Goal: Entertainment & Leisure: Consume media (video, audio)

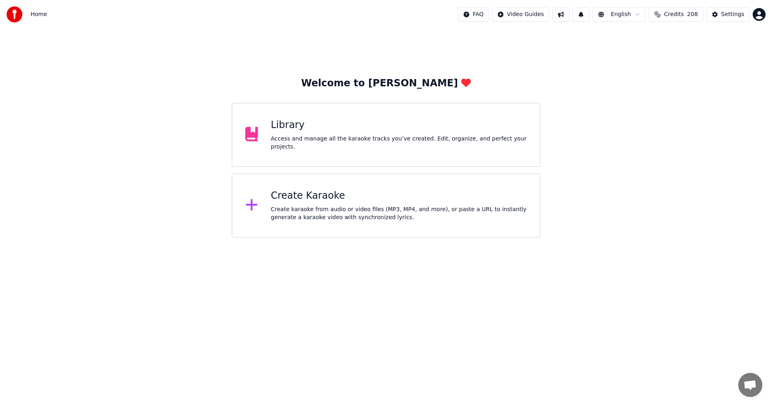
click at [295, 136] on div "Library Access and manage all the karaoke tracks you’ve created. Edit, organize…" at bounding box center [399, 135] width 256 height 32
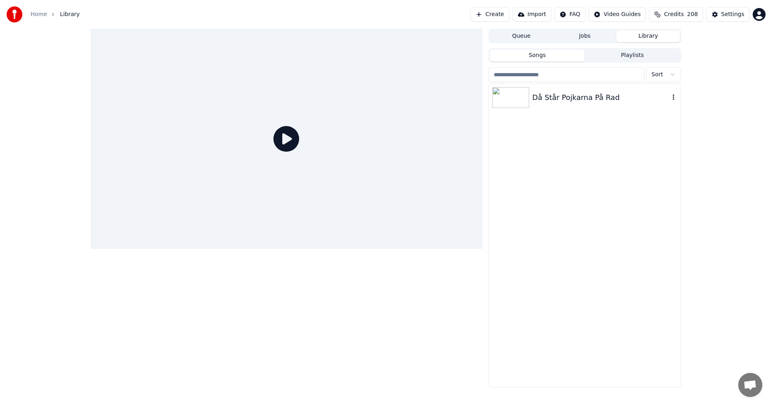
click at [513, 97] on img at bounding box center [510, 97] width 37 height 21
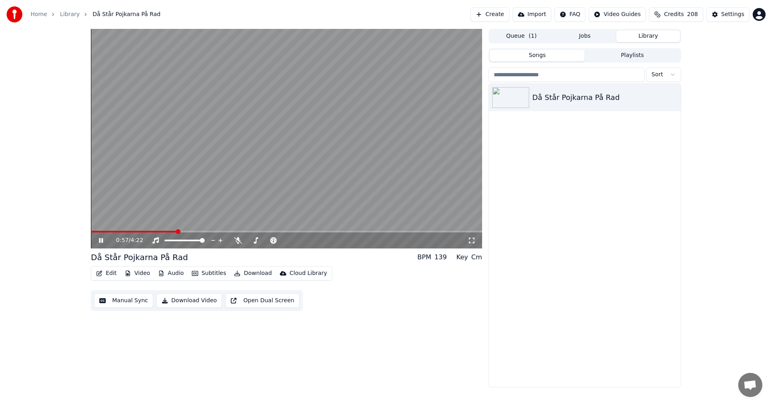
click at [641, 35] on button "Library" at bounding box center [647, 37] width 63 height 12
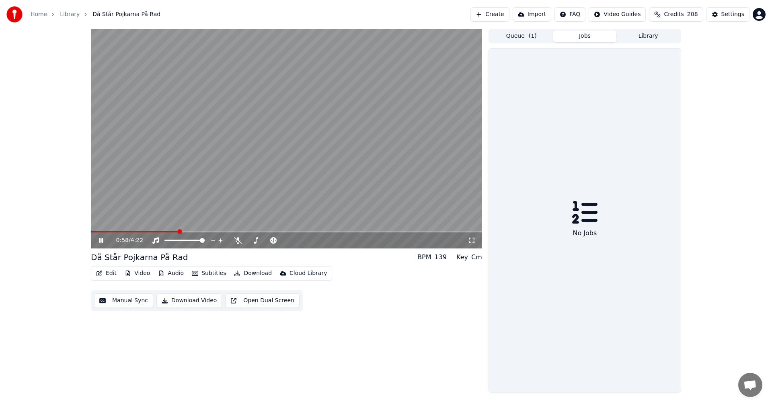
click at [582, 34] on button "Jobs" at bounding box center [584, 37] width 63 height 12
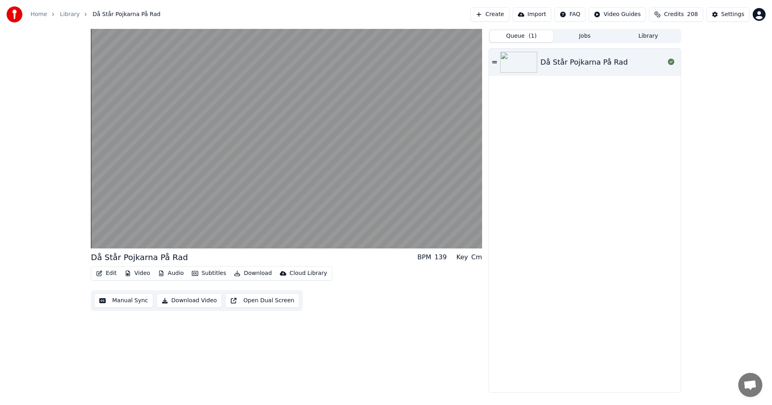
click at [523, 36] on button "Queue ( 1 )" at bounding box center [520, 37] width 63 height 12
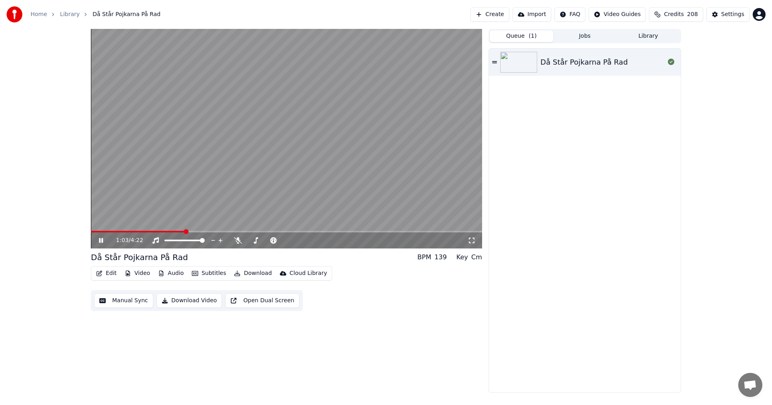
click at [367, 335] on div "1:03 / 4:22 Då Står Pojkarna På Rad BPM 139 Key Cm Edit Video Audio Subtitles D…" at bounding box center [286, 211] width 391 height 364
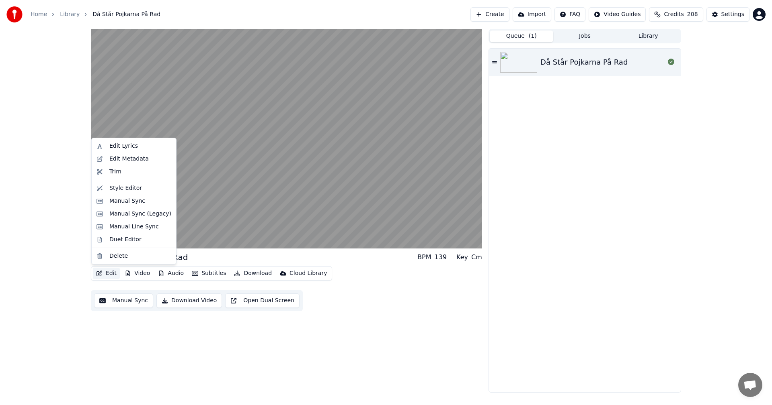
click at [110, 272] on button "Edit" at bounding box center [106, 273] width 27 height 11
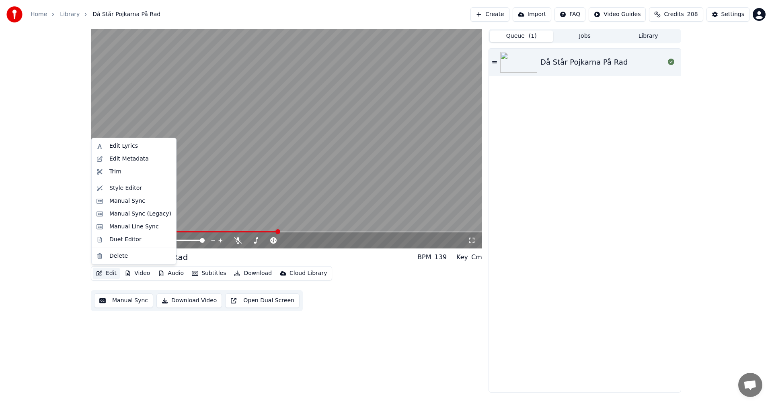
click at [427, 280] on div "Edit Video Audio Subtitles Download Cloud Library Manual Sync Download Video Op…" at bounding box center [286, 288] width 391 height 45
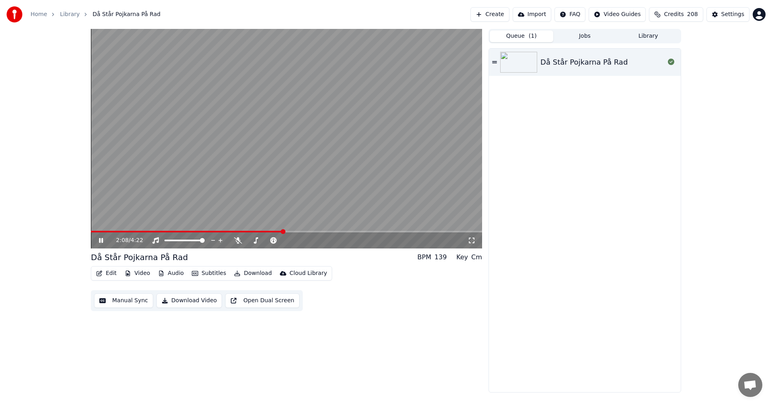
click at [101, 242] on icon at bounding box center [106, 240] width 19 height 6
click at [101, 242] on icon at bounding box center [100, 241] width 5 height 6
click at [101, 242] on icon at bounding box center [106, 240] width 19 height 6
click at [102, 243] on icon at bounding box center [106, 240] width 19 height 6
click at [393, 291] on div "Edit Video Audio Subtitles Download Cloud Library Manual Sync Download Video Op…" at bounding box center [286, 288] width 391 height 45
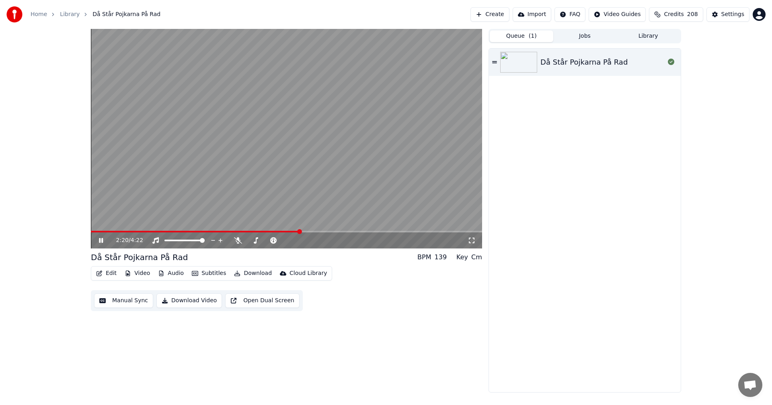
click at [172, 272] on button "Audio" at bounding box center [171, 273] width 32 height 11
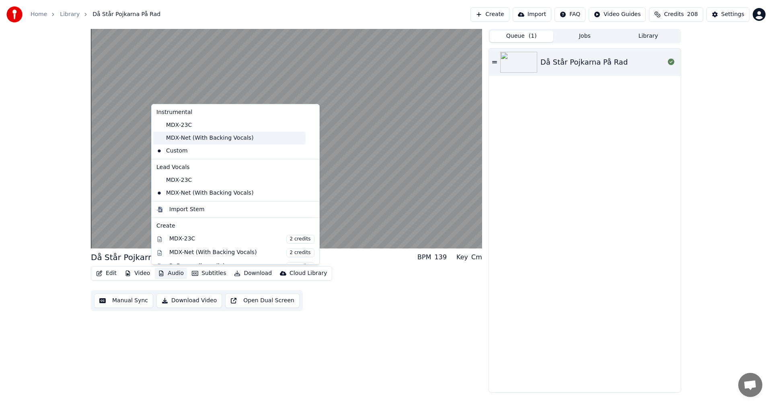
click at [196, 137] on div "MDX-Net (With Backing Vocals)" at bounding box center [229, 138] width 152 height 13
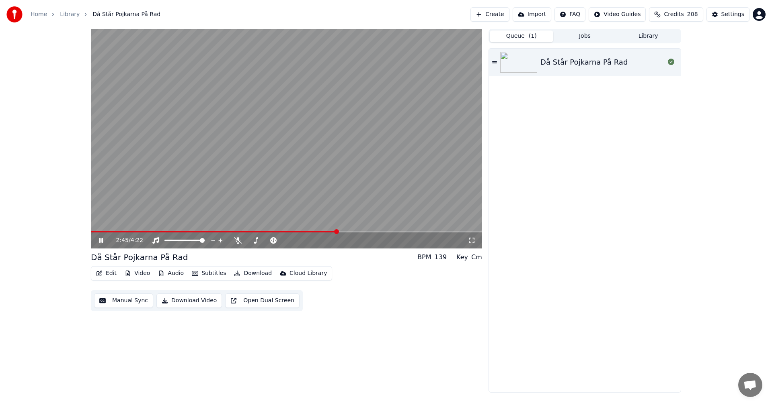
click at [302, 228] on video at bounding box center [286, 139] width 391 height 220
click at [301, 233] on span at bounding box center [196, 232] width 210 height 2
click at [104, 239] on icon at bounding box center [106, 240] width 19 height 6
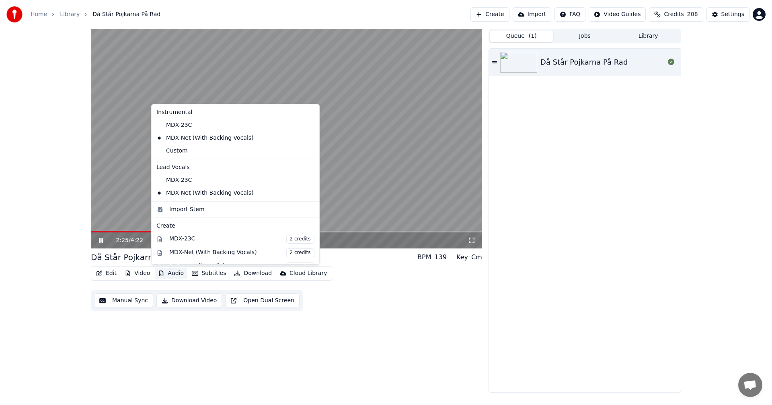
click at [175, 275] on button "Audio" at bounding box center [171, 273] width 32 height 11
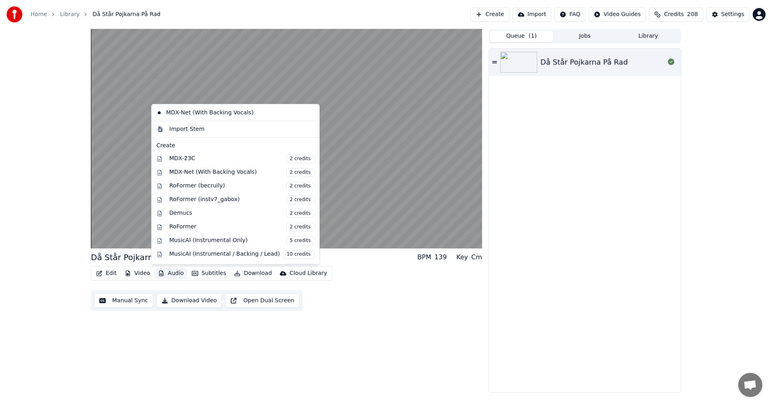
scroll to position [120, 0]
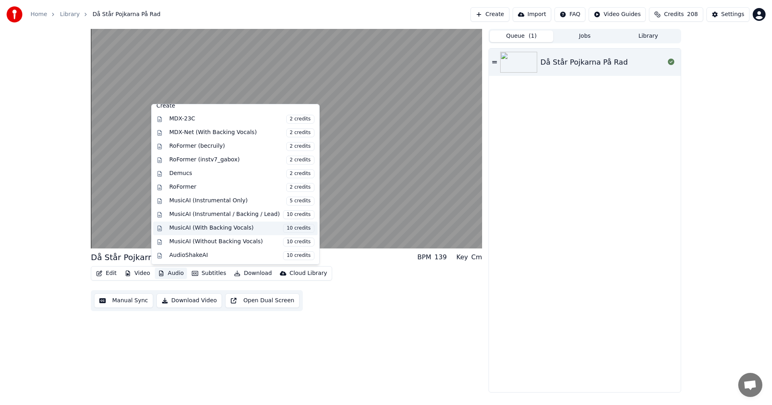
click at [192, 231] on div "MusicAI (With Backing Vocals) 10 credits" at bounding box center [241, 228] width 145 height 9
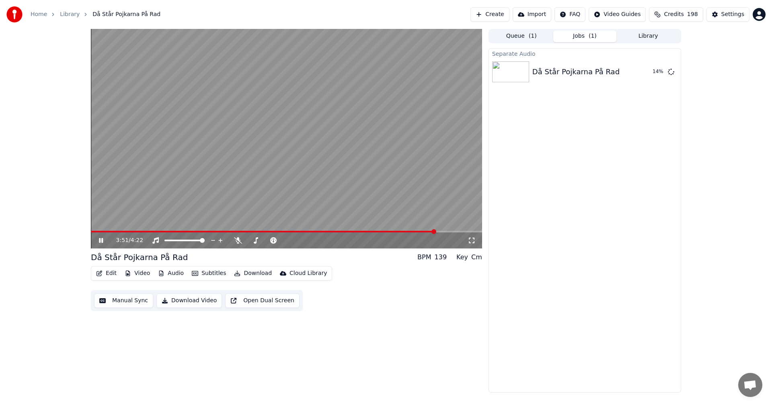
click at [97, 237] on div "3:51 / 4:22" at bounding box center [286, 241] width 385 height 8
click at [99, 242] on icon at bounding box center [101, 240] width 4 height 5
click at [98, 239] on icon at bounding box center [106, 240] width 19 height 6
click at [130, 233] on span at bounding box center [286, 232] width 391 height 2
click at [146, 233] on div "0:27 / 4:22" at bounding box center [286, 241] width 391 height 16
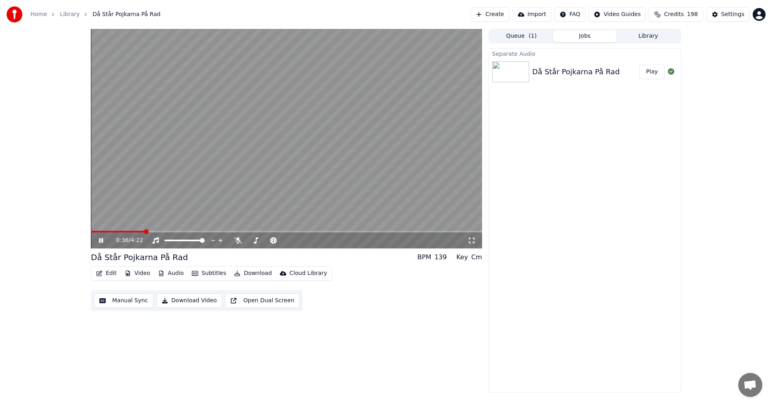
click at [145, 232] on span at bounding box center [286, 232] width 391 height 2
click at [102, 239] on icon at bounding box center [101, 240] width 4 height 5
click at [146, 233] on div "0:43 / 4:22" at bounding box center [286, 241] width 391 height 16
click at [150, 231] on span at bounding box center [123, 232] width 64 height 2
click at [146, 231] on span at bounding box center [120, 232] width 59 height 2
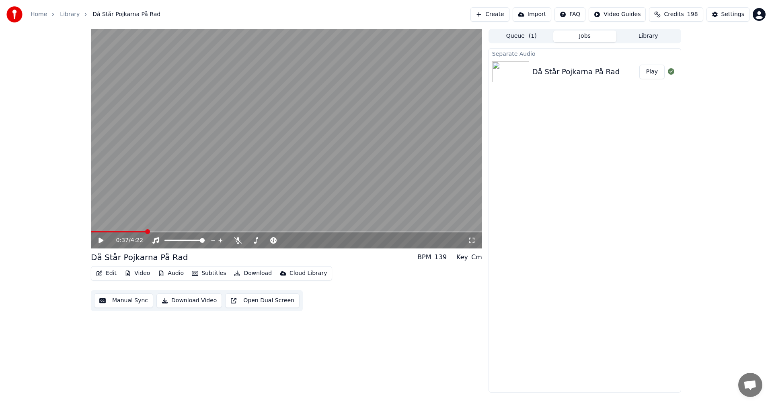
click at [101, 241] on icon at bounding box center [100, 241] width 5 height 6
click at [101, 241] on icon at bounding box center [106, 240] width 19 height 6
click at [98, 241] on icon at bounding box center [106, 240] width 19 height 6
click at [98, 242] on icon at bounding box center [106, 240] width 19 height 6
